Goal: Task Accomplishment & Management: Use online tool/utility

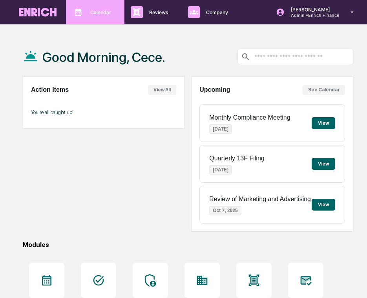
click at [84, 16] on div "Calendar Manage Tasks" at bounding box center [94, 12] width 51 height 12
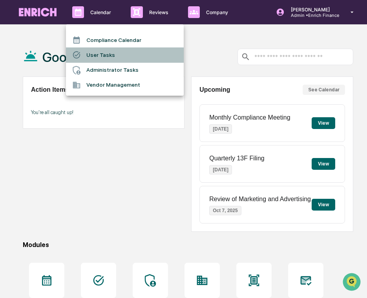
click at [90, 53] on li "User Tasks" at bounding box center [125, 54] width 118 height 15
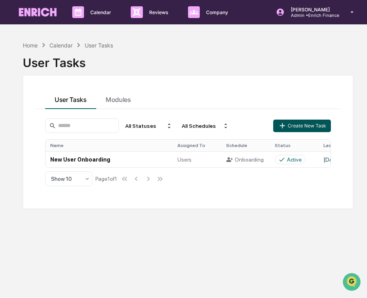
click at [284, 129] on icon "button" at bounding box center [282, 125] width 9 height 9
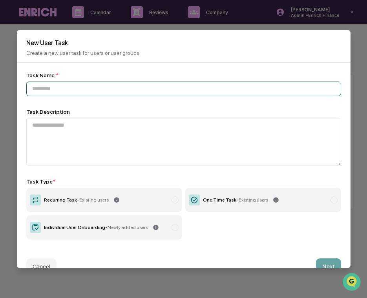
paste input "**********"
type input "**********"
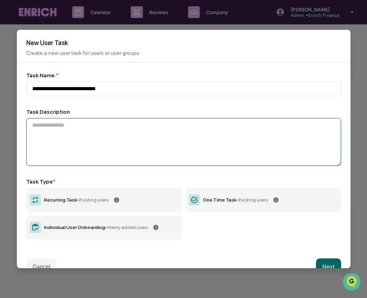
click at [101, 137] on textarea at bounding box center [183, 142] width 314 height 48
paste textarea "**********"
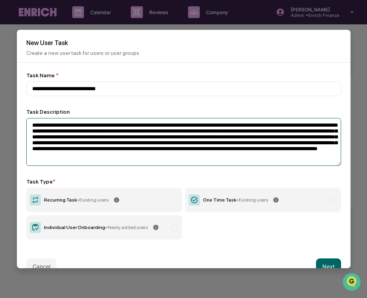
click at [98, 127] on textarea "**********" at bounding box center [183, 142] width 314 height 48
drag, startPoint x: 94, startPoint y: 127, endPoint x: 59, endPoint y: 128, distance: 35.7
click at [59, 128] on textarea "**********" at bounding box center [183, 142] width 314 height 48
paste textarea "*"
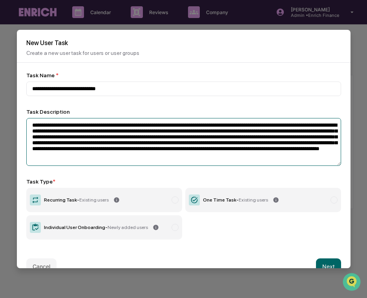
type textarea "**********"
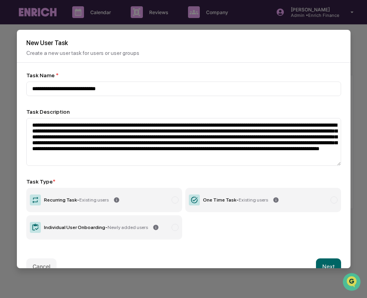
click at [152, 205] on label "Recurring Task - Existing users" at bounding box center [104, 200] width 156 height 24
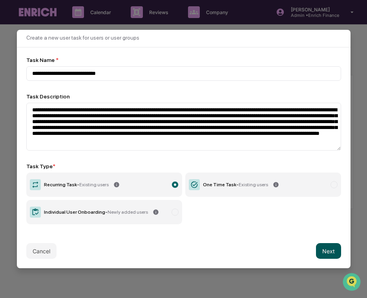
click at [323, 249] on button "Next" at bounding box center [328, 251] width 25 height 16
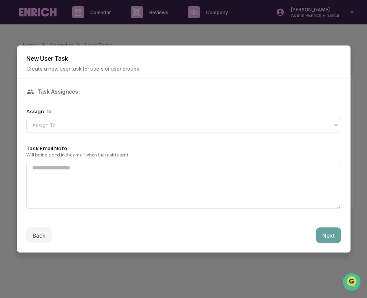
scroll to position [0, 0]
click at [177, 127] on div at bounding box center [180, 125] width 296 height 8
click at [166, 152] on div "Users" at bounding box center [184, 143] width 314 height 19
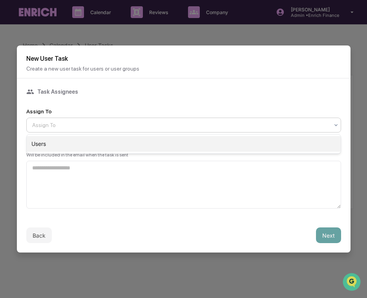
click at [175, 145] on div "Users" at bounding box center [184, 144] width 314 height 16
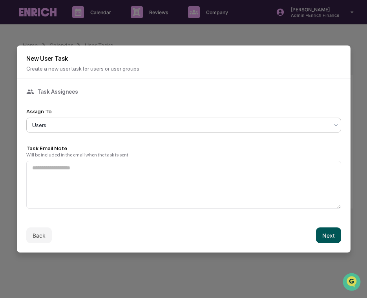
click at [327, 235] on button "Next" at bounding box center [328, 235] width 25 height 16
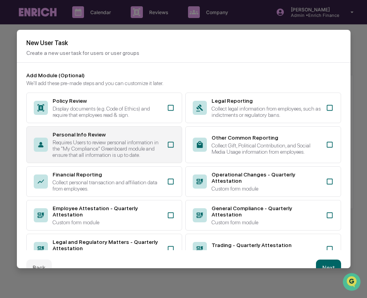
scroll to position [136, 0]
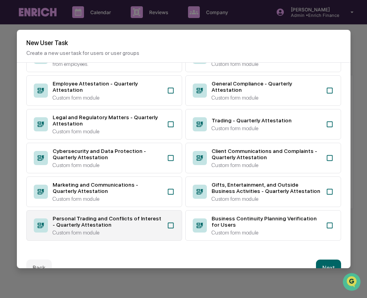
click at [143, 223] on div "Personal Trading and Conflicts of Interest - Quarterly Attestation" at bounding box center [107, 221] width 109 height 13
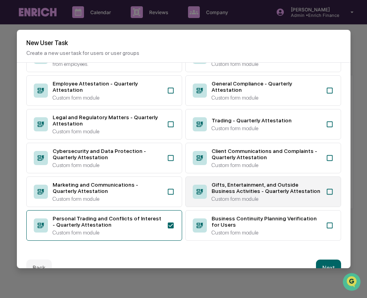
click at [214, 187] on div "Gifts, Entertainment, and Outside Business Activities - Quarterly Attestation" at bounding box center [265, 188] width 109 height 13
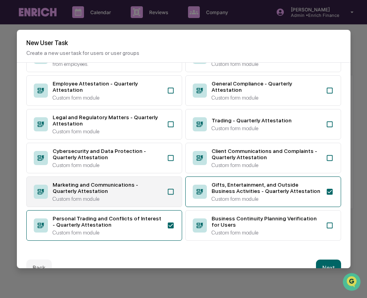
click at [145, 188] on div "Marketing and Communications - Quarterly Attestation" at bounding box center [107, 188] width 109 height 13
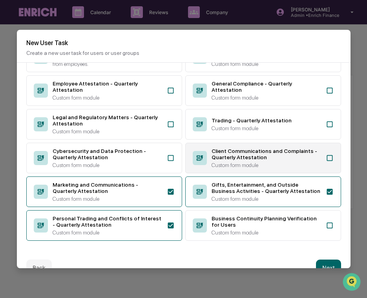
click at [222, 165] on div "Custom form module" at bounding box center [265, 165] width 109 height 6
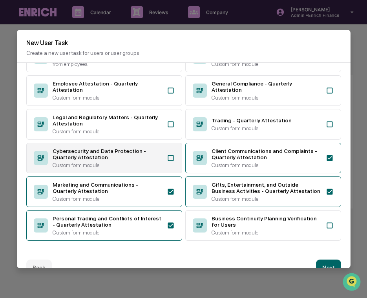
click at [119, 165] on div "Custom form module" at bounding box center [107, 165] width 109 height 6
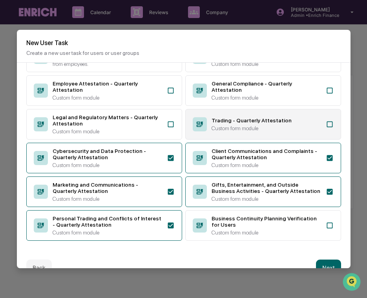
click at [208, 128] on div "Trading - Quarterly Attestation Custom form module" at bounding box center [263, 124] width 156 height 31
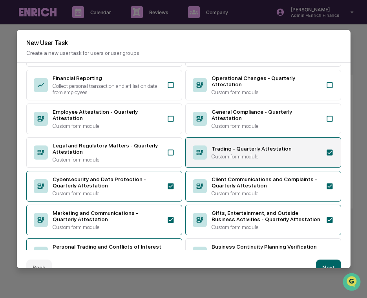
scroll to position [85, 0]
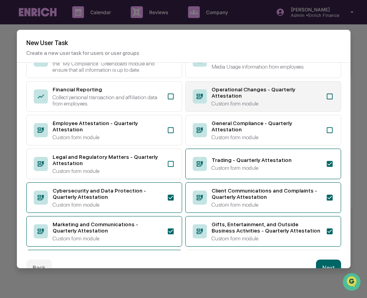
click at [220, 91] on div "Operational Changes - Quarterly Attestation Custom form module" at bounding box center [263, 96] width 156 height 31
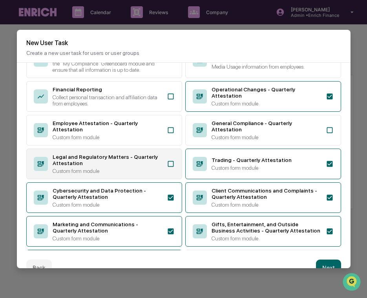
click at [134, 166] on div "Legal and Regulatory Matters - Quarterly Attestation" at bounding box center [107, 160] width 109 height 13
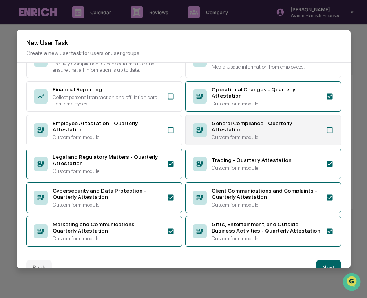
click at [219, 133] on div "General Compliance - Quarterly Attestation" at bounding box center [265, 126] width 109 height 13
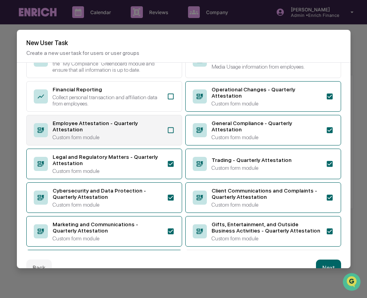
click at [148, 133] on div "Employee Attestation - Quarterly Attestation" at bounding box center [107, 126] width 109 height 13
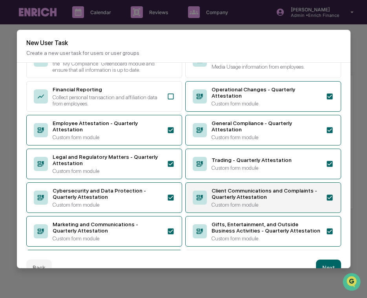
scroll to position [136, 0]
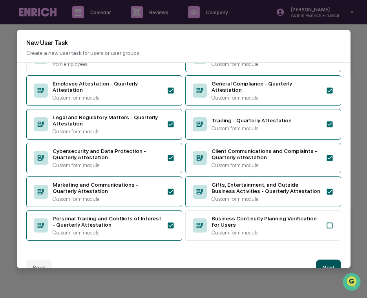
click at [330, 263] on button "Next" at bounding box center [328, 268] width 25 height 16
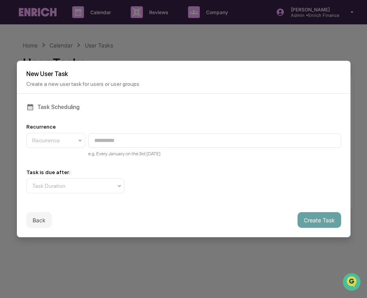
scroll to position [0, 0]
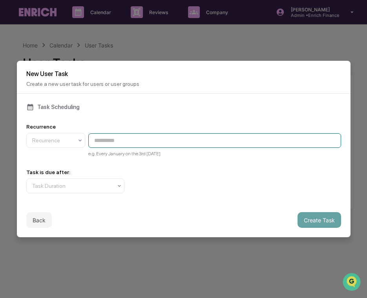
click at [132, 142] on input at bounding box center [214, 140] width 252 height 15
paste input "**********"
type input "**********"
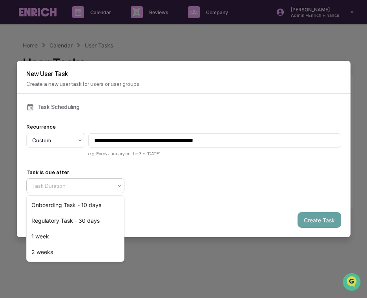
click at [104, 191] on div "Task Duration" at bounding box center [72, 185] width 88 height 11
click at [94, 214] on div "Regulatory Task - 30 days" at bounding box center [75, 221] width 97 height 16
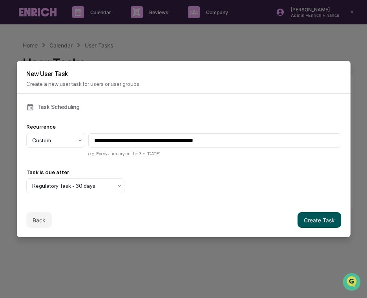
click at [321, 212] on button "Create Task" at bounding box center [319, 220] width 44 height 16
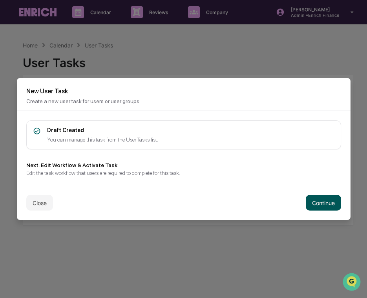
click at [311, 207] on button "Continue" at bounding box center [322, 203] width 35 height 16
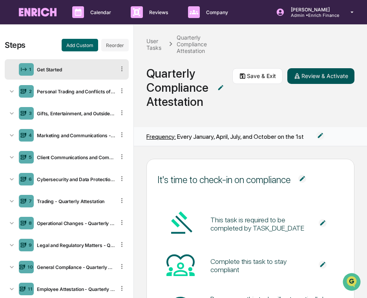
click at [307, 77] on button "Review & Activate" at bounding box center [320, 76] width 67 height 16
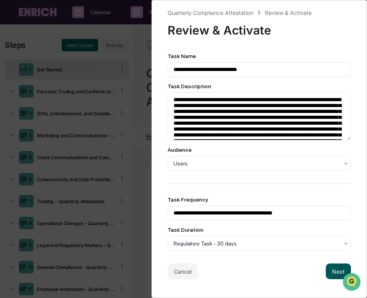
click at [332, 276] on button "Next" at bounding box center [337, 271] width 25 height 16
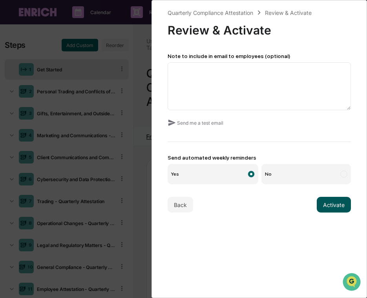
click at [323, 209] on button "Activate" at bounding box center [333, 205] width 34 height 16
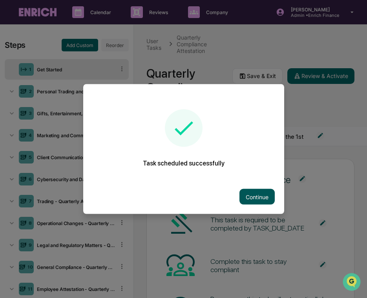
click at [257, 192] on button "Continue" at bounding box center [256, 197] width 35 height 16
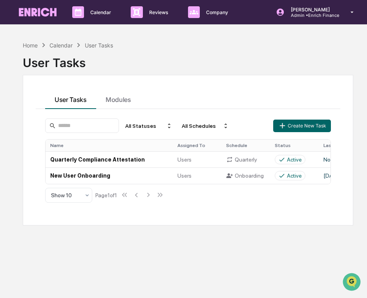
click at [305, 24] on div "Calendar Manage Tasks Reviews Approval Management Company People, Data, Setting…" at bounding box center [183, 12] width 367 height 25
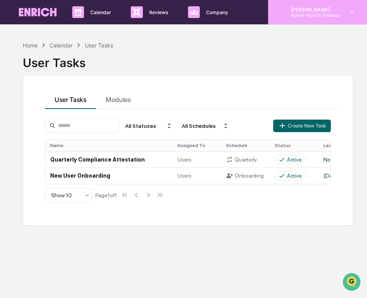
click at [305, 16] on p "Admin • Enrich Finance" at bounding box center [311, 15] width 54 height 5
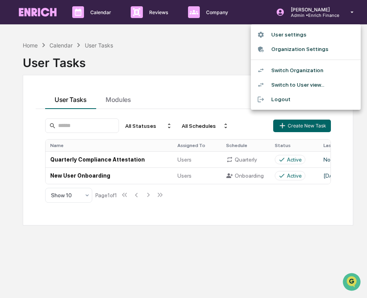
click at [291, 70] on li "Switch Organization" at bounding box center [306, 70] width 110 height 15
